Goal: Information Seeking & Learning: Learn about a topic

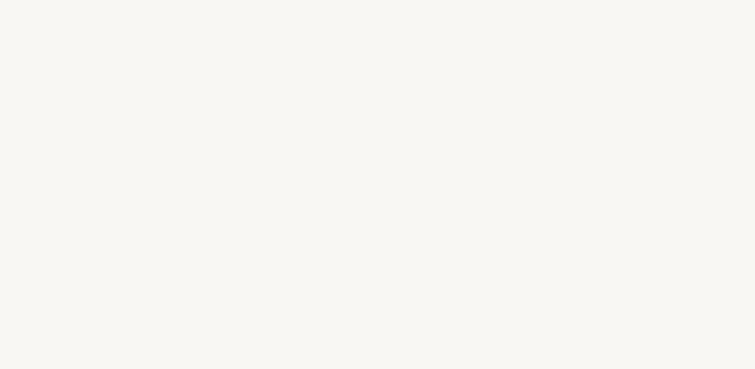
select select "FR"
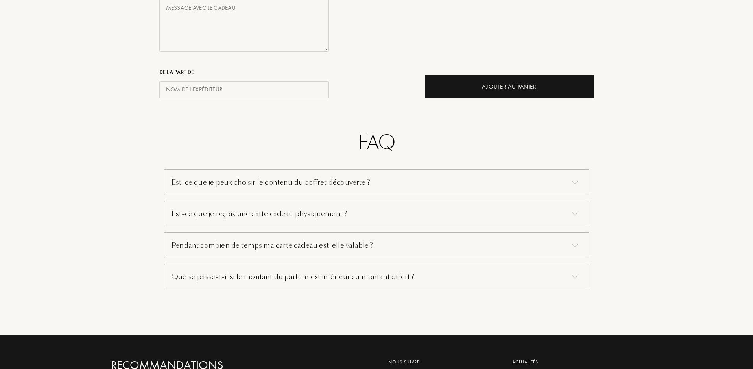
scroll to position [433, 0]
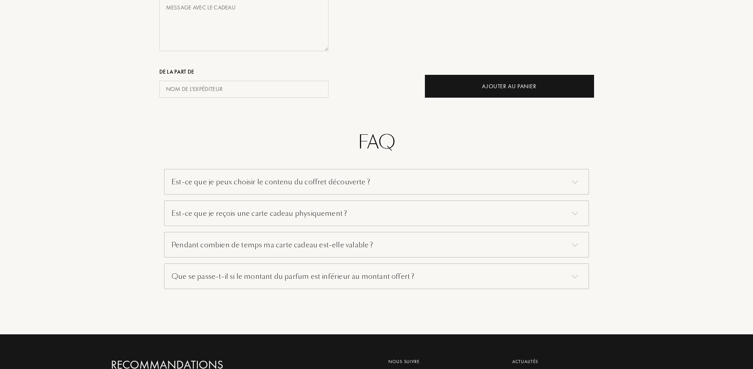
click at [335, 179] on div "Est-ce que je peux choisir le contenu du coffret découverte ?" at bounding box center [376, 182] width 425 height 26
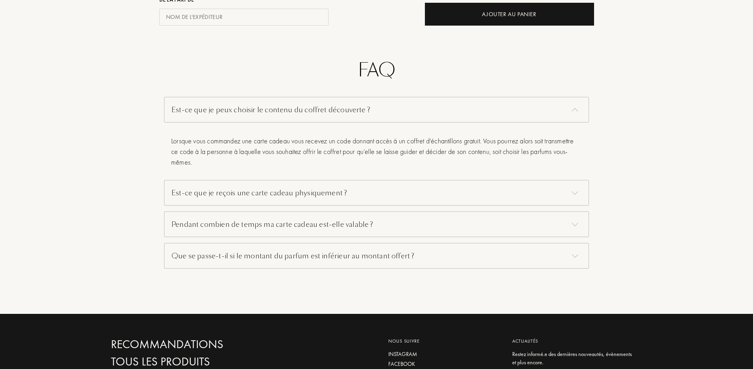
scroll to position [511, 0]
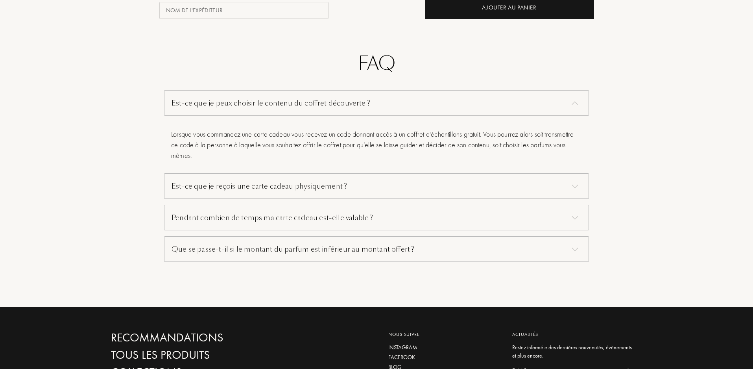
click at [338, 186] on div "Est-ce que je reçois une carte cadeau physiquement ?" at bounding box center [376, 186] width 425 height 26
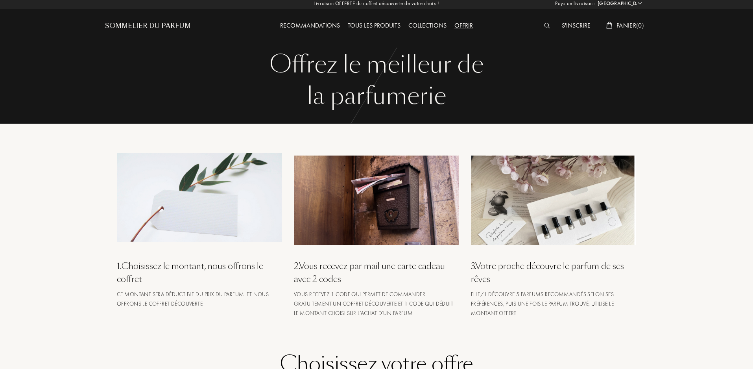
scroll to position [0, 0]
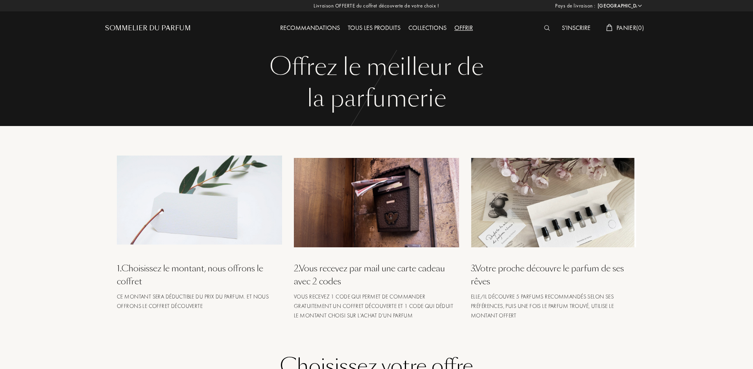
click at [326, 24] on div "Recommandations" at bounding box center [310, 28] width 68 height 10
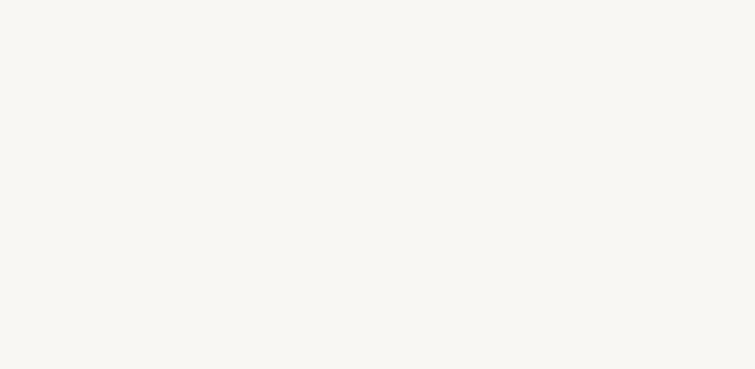
select select "FR"
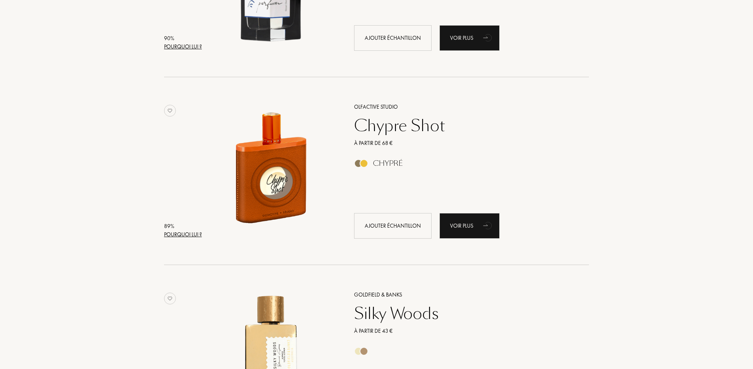
scroll to position [1809, 0]
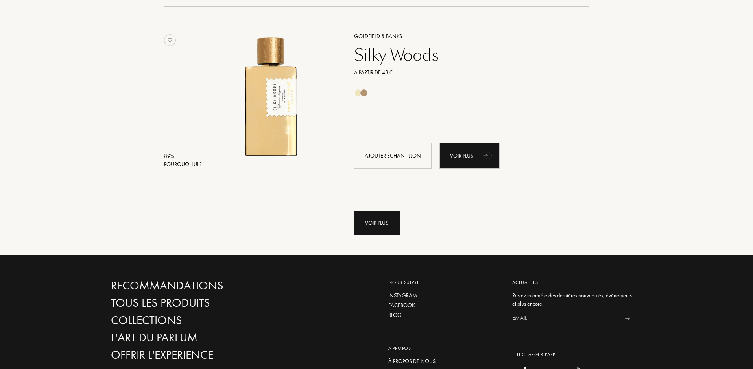
click at [390, 228] on div "Voir plus" at bounding box center [377, 222] width 46 height 25
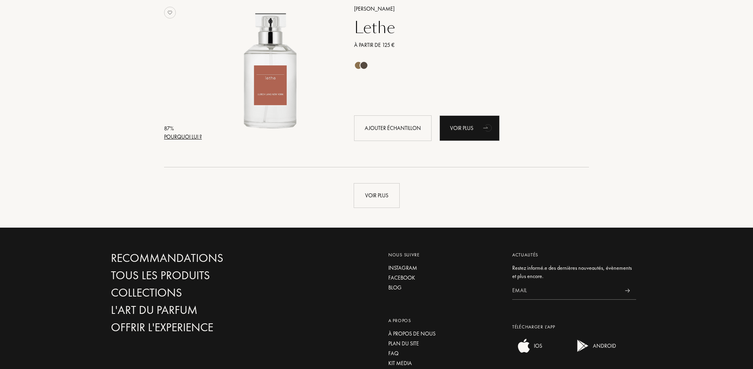
scroll to position [3619, 0]
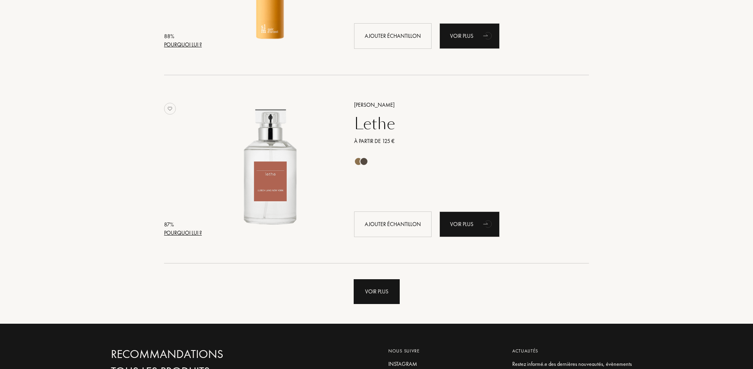
click at [366, 289] on div "Voir plus" at bounding box center [377, 291] width 46 height 25
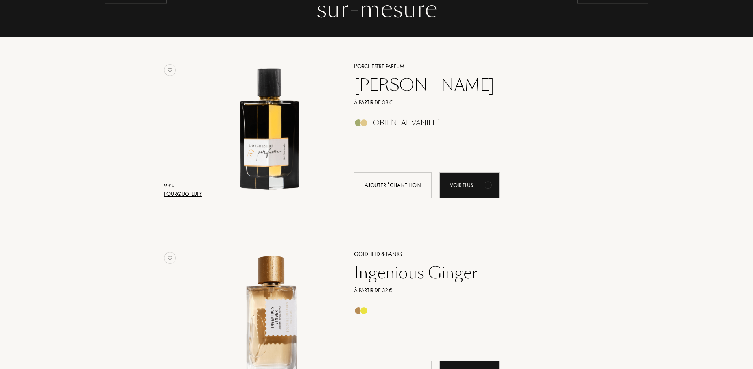
scroll to position [0, 0]
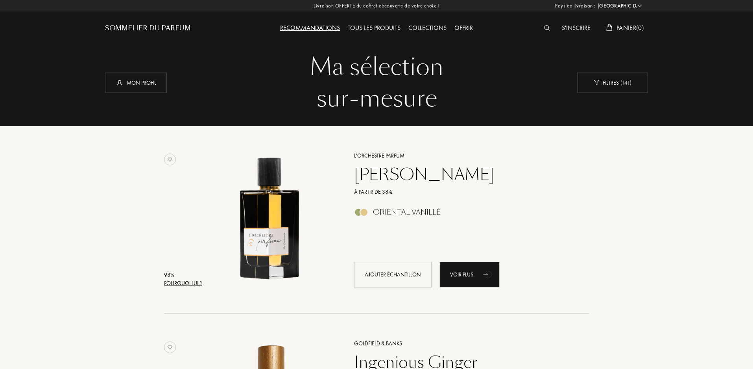
click at [470, 27] on div "Offrir" at bounding box center [463, 28] width 26 height 10
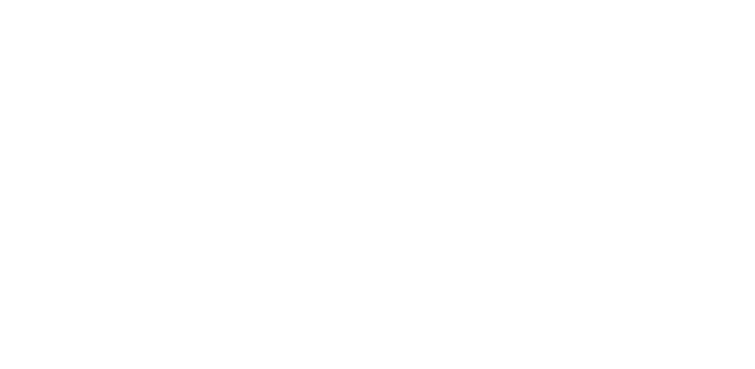
select select "FR"
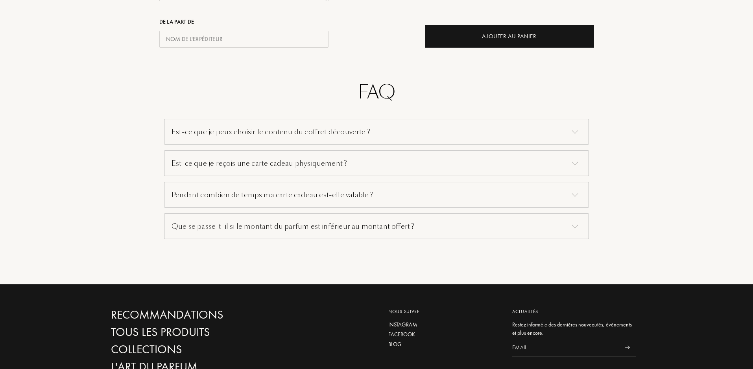
scroll to position [551, 0]
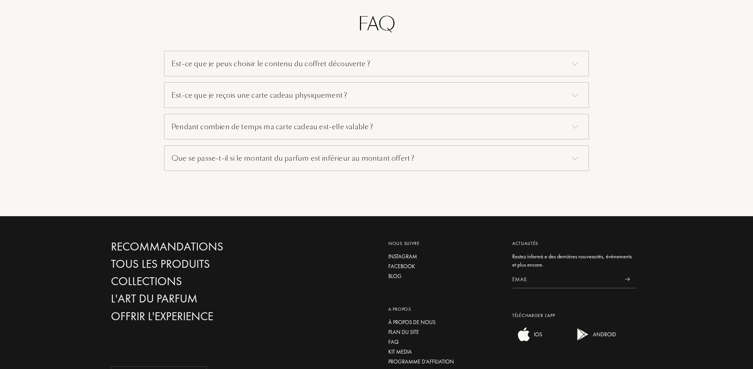
click at [326, 63] on div "Est-ce que je peux choisir le contenu du coffret découverte ?" at bounding box center [376, 64] width 425 height 26
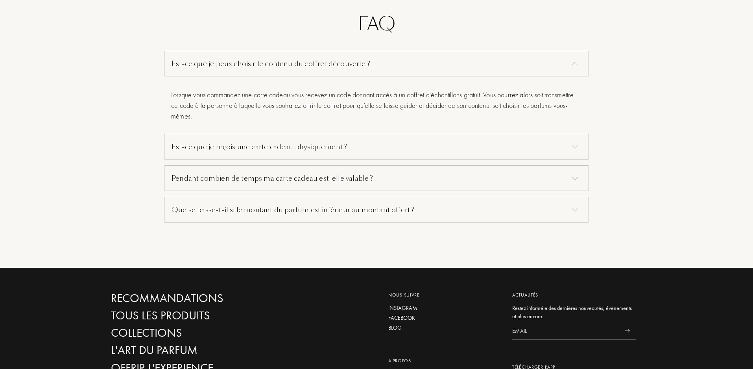
click at [292, 144] on div "Est-ce que je reçois une carte cadeau physiquement ?" at bounding box center [376, 147] width 425 height 26
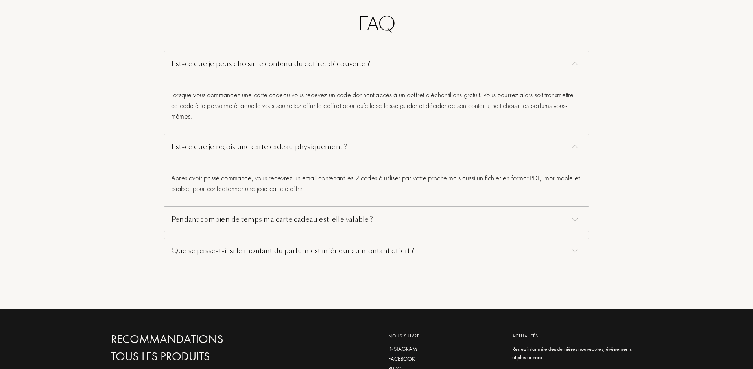
click at [295, 213] on div "Pendant combien de temps ma carte cadeau est-elle valable ?" at bounding box center [376, 219] width 425 height 26
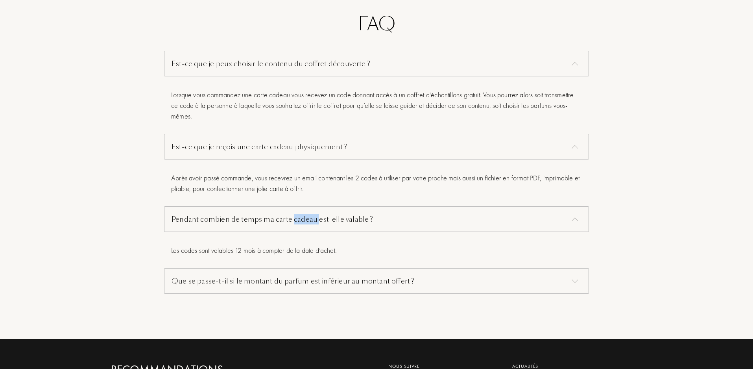
click at [295, 213] on div "Pendant combien de temps ma carte cadeau est-elle valable ?" at bounding box center [376, 219] width 425 height 26
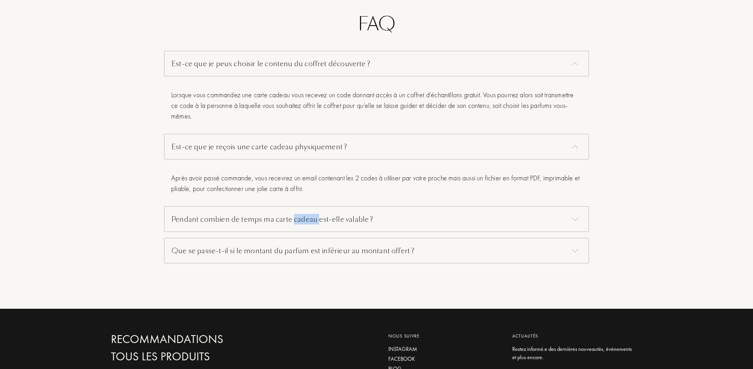
click at [295, 213] on div "Pendant combien de temps ma carte cadeau est-elle valable ?" at bounding box center [376, 219] width 425 height 26
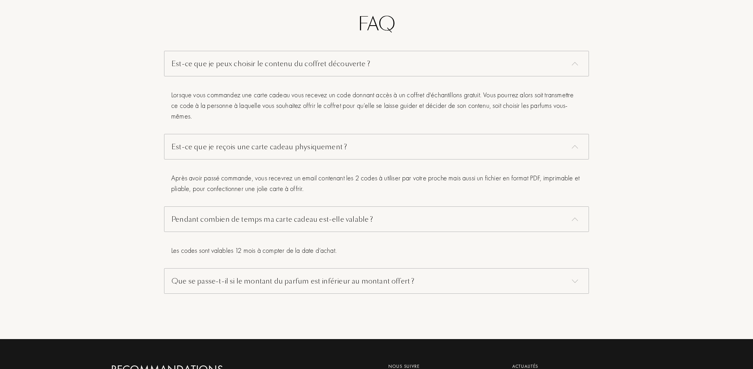
click at [290, 293] on div "Que se passe-t-il si le montant du parfum est inférieur au montant offert ?" at bounding box center [376, 281] width 425 height 26
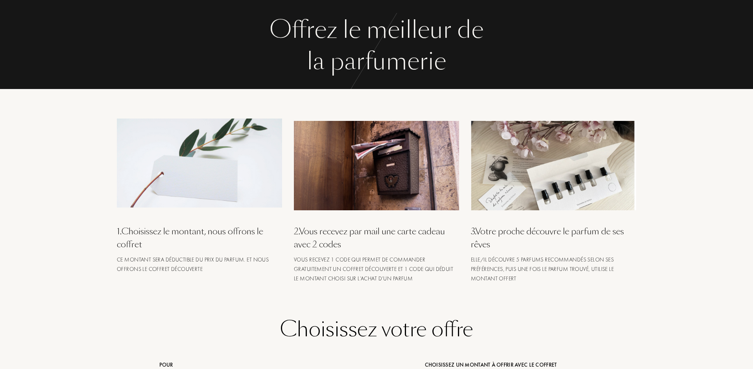
scroll to position [0, 0]
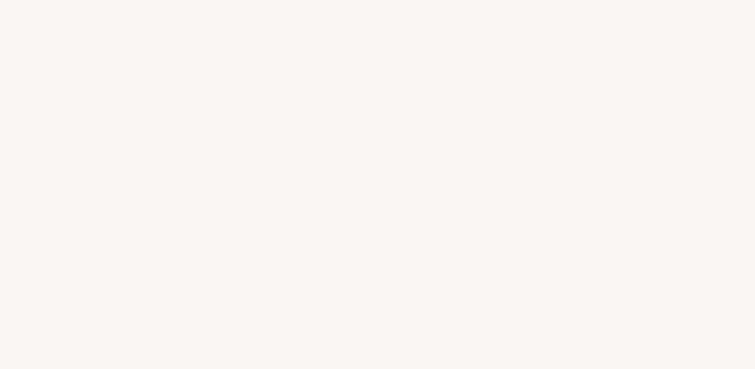
select select "FR"
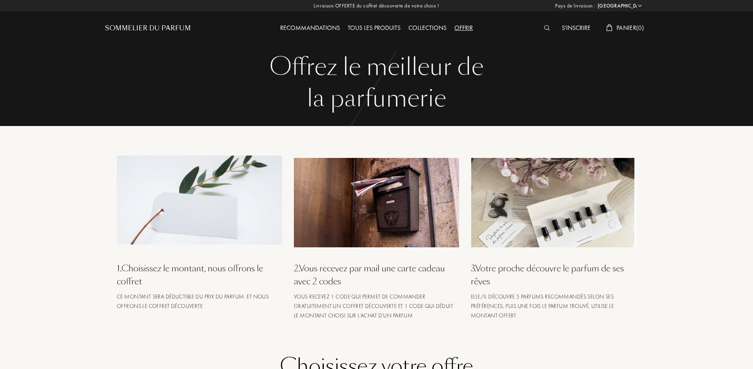
click at [548, 24] on div at bounding box center [549, 28] width 18 height 10
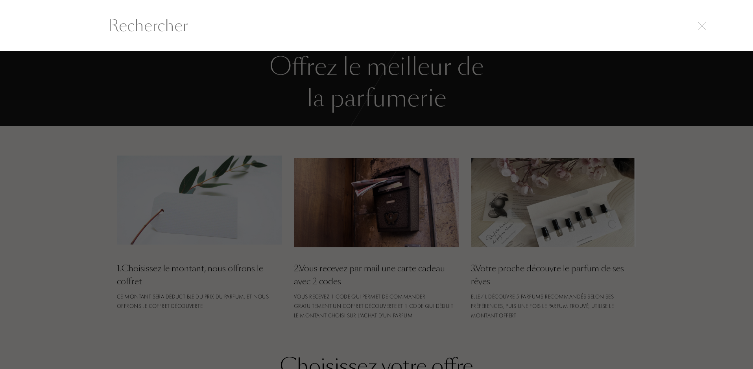
scroll to position [0, 0]
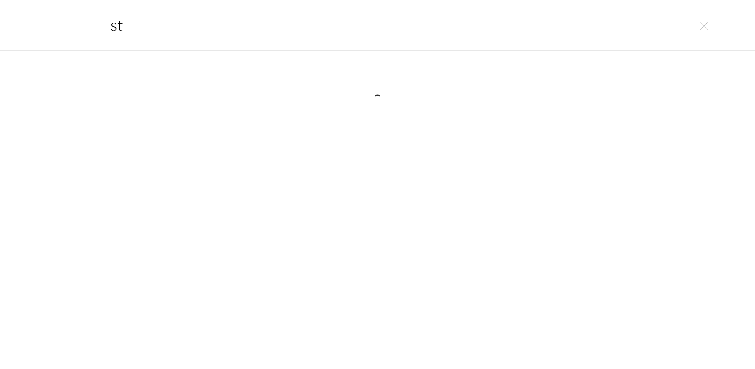
type input "s"
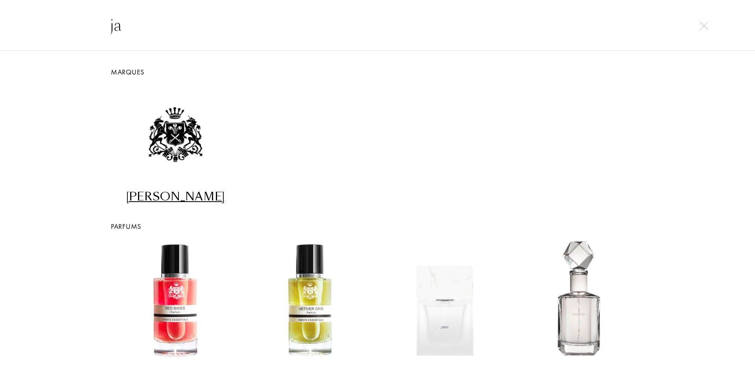
type input "j"
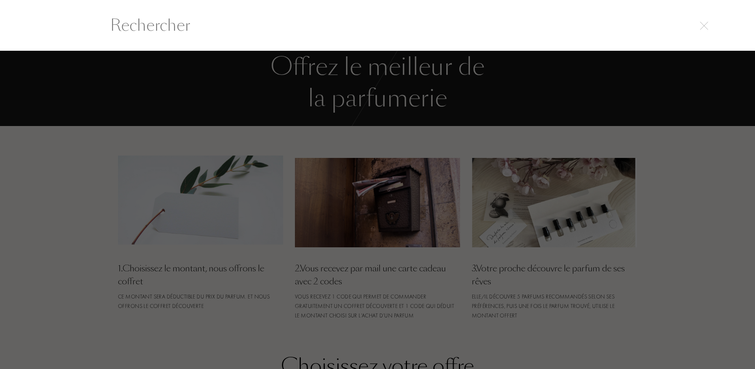
click at [37, 128] on div at bounding box center [377, 210] width 755 height 318
